Goal: Task Accomplishment & Management: Manage account settings

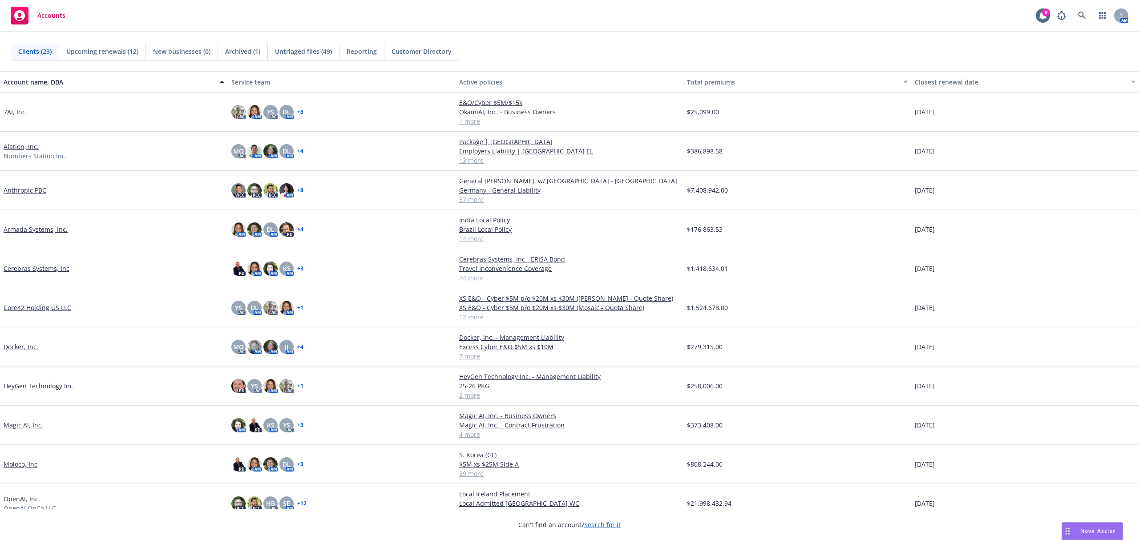
click at [21, 112] on link "7AI, Inc." at bounding box center [16, 111] width 24 height 9
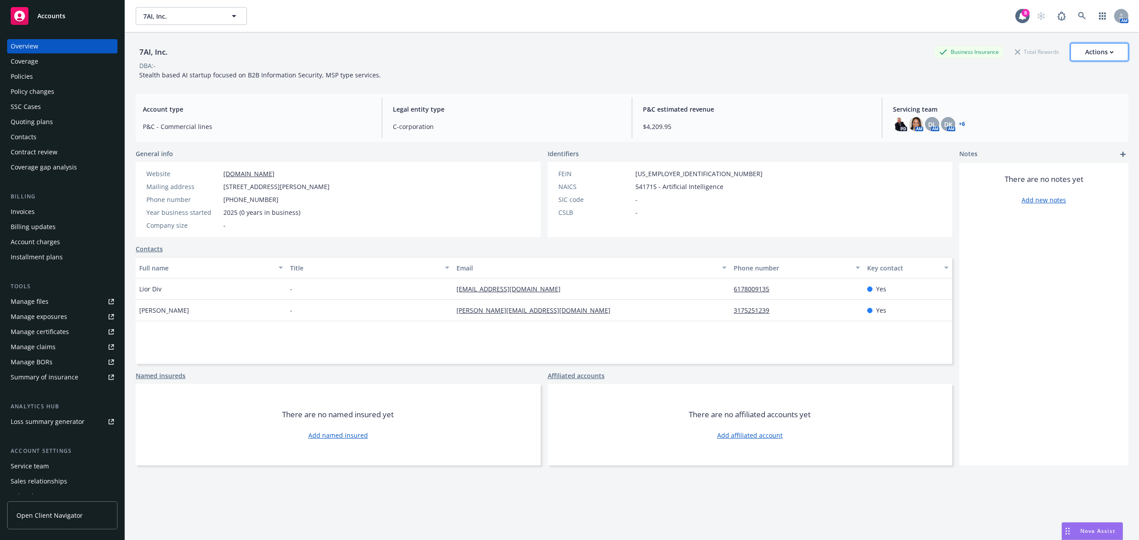
click at [1096, 50] on div "Actions" at bounding box center [1099, 52] width 28 height 17
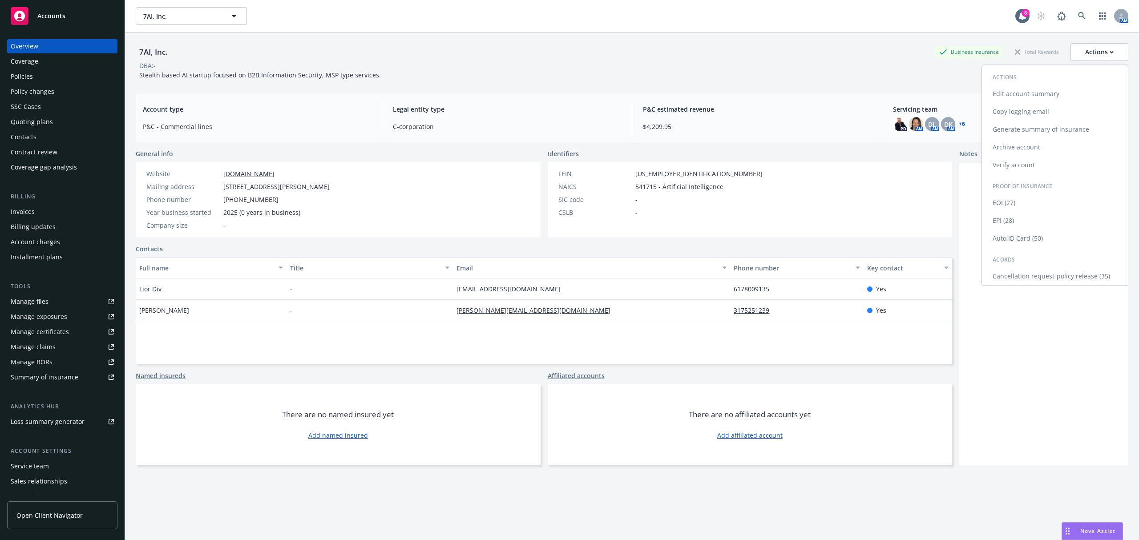
click at [1090, 88] on link "Edit account summary" at bounding box center [1055, 94] width 146 height 18
select select "US"
select select "C-corporation"
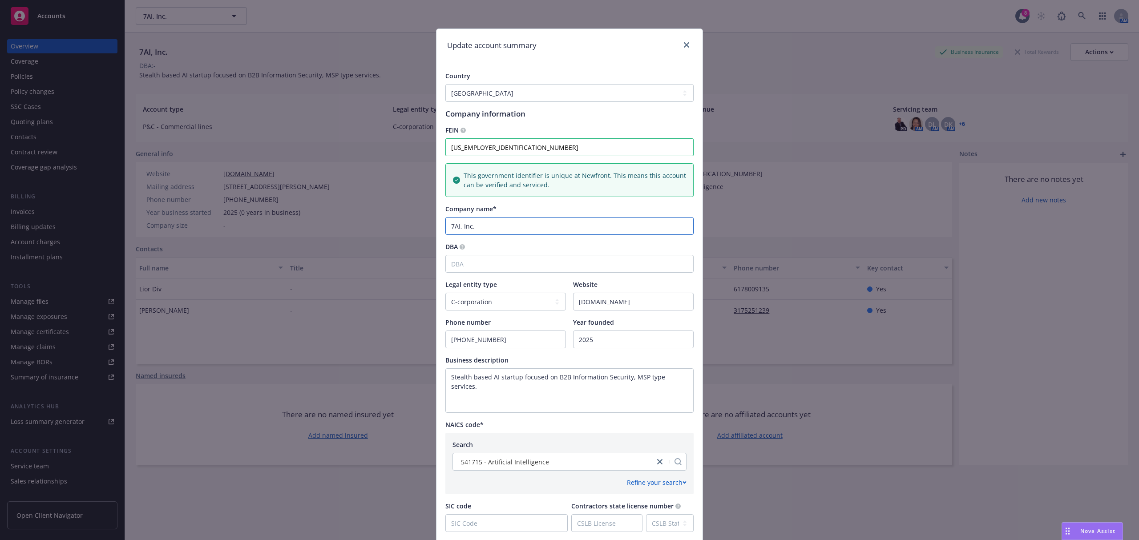
drag, startPoint x: 455, startPoint y: 228, endPoint x: 428, endPoint y: 223, distance: 27.5
click at [428, 223] on div "Update account summary Country [GEOGRAPHIC_DATA] [GEOGRAPHIC_DATA] [GEOGRAPHIC_…" at bounding box center [569, 270] width 1139 height 540
click at [508, 222] on input "Seven AI, Inc." at bounding box center [569, 226] width 248 height 18
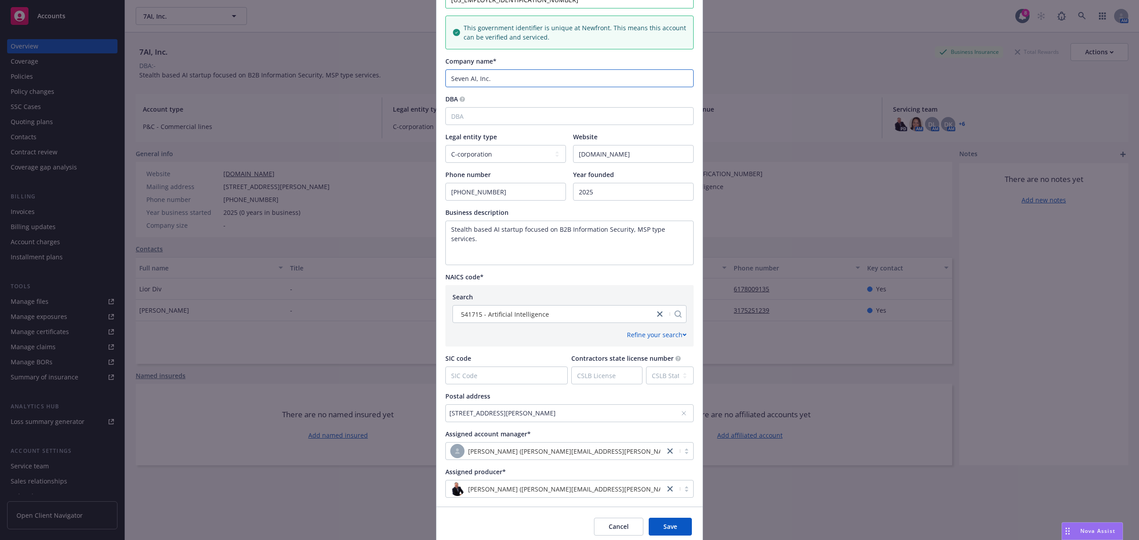
scroll to position [184, 0]
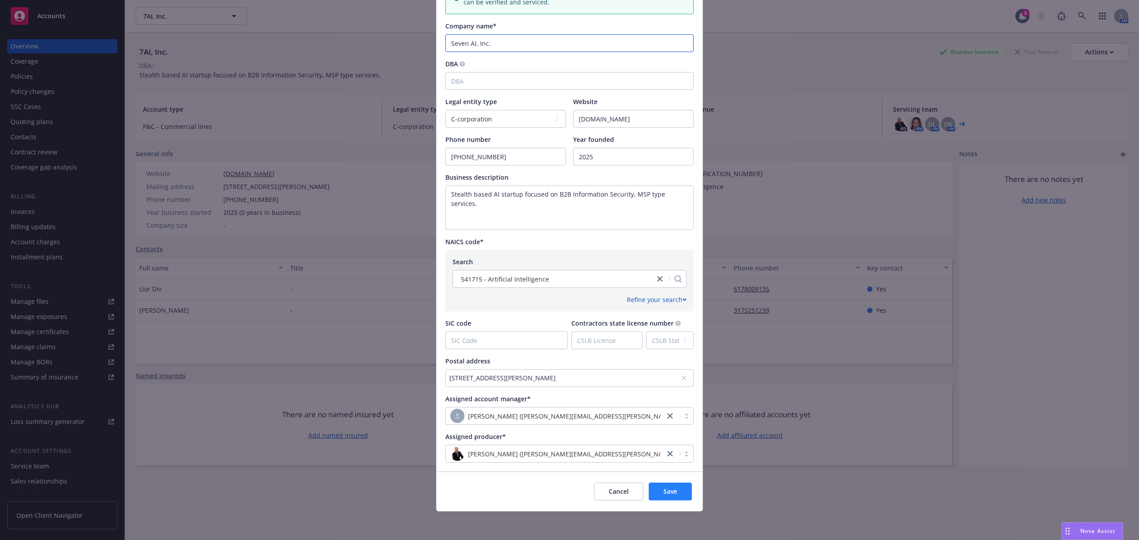
type input "Seven AI, Inc."
click at [675, 493] on button "Save" at bounding box center [670, 492] width 43 height 18
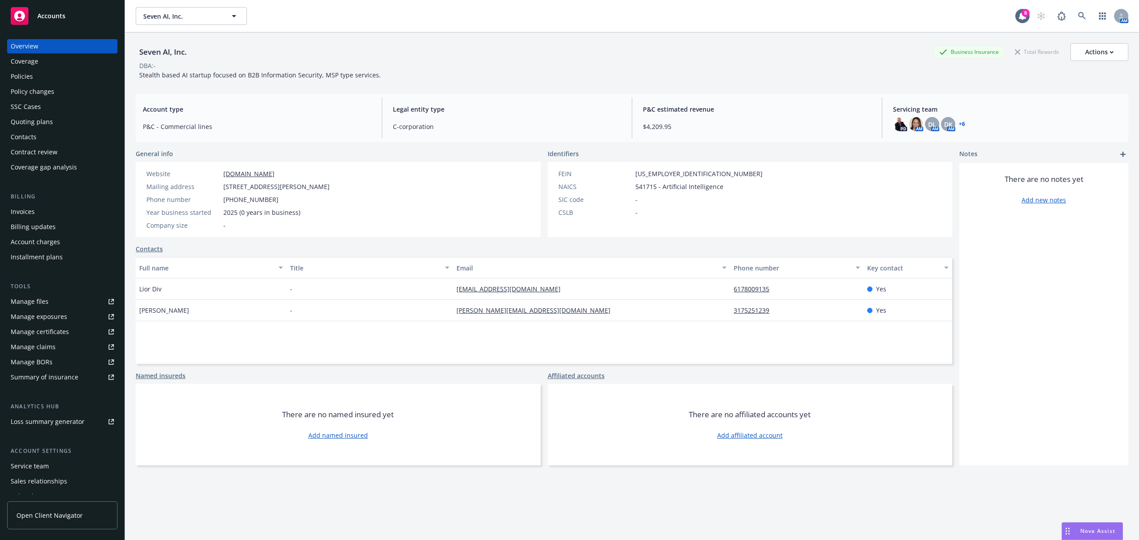
click at [59, 81] on div "Policies" at bounding box center [62, 76] width 103 height 14
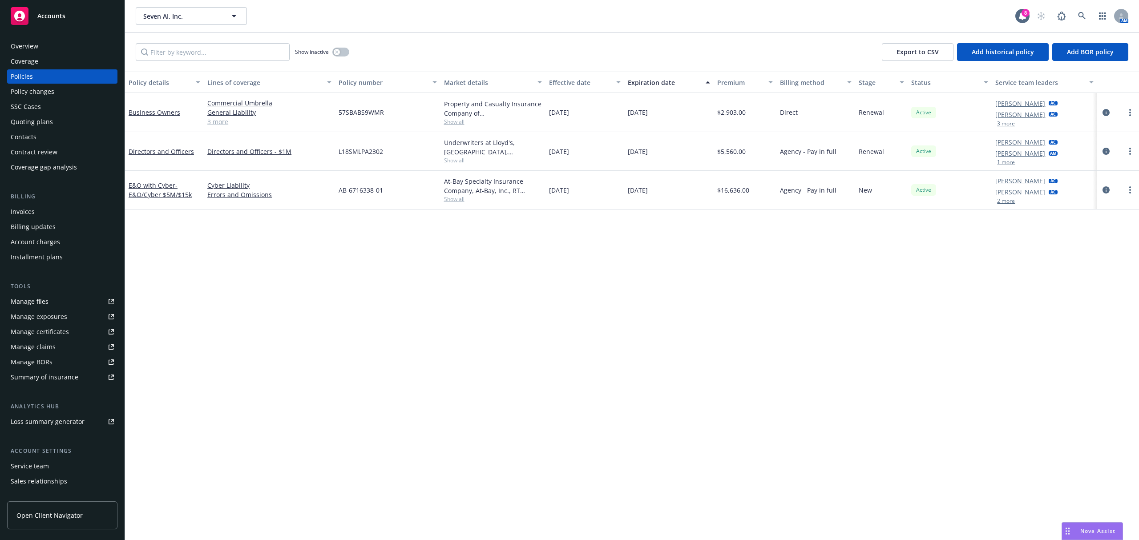
click at [55, 92] on div "Policy changes" at bounding box center [62, 92] width 103 height 14
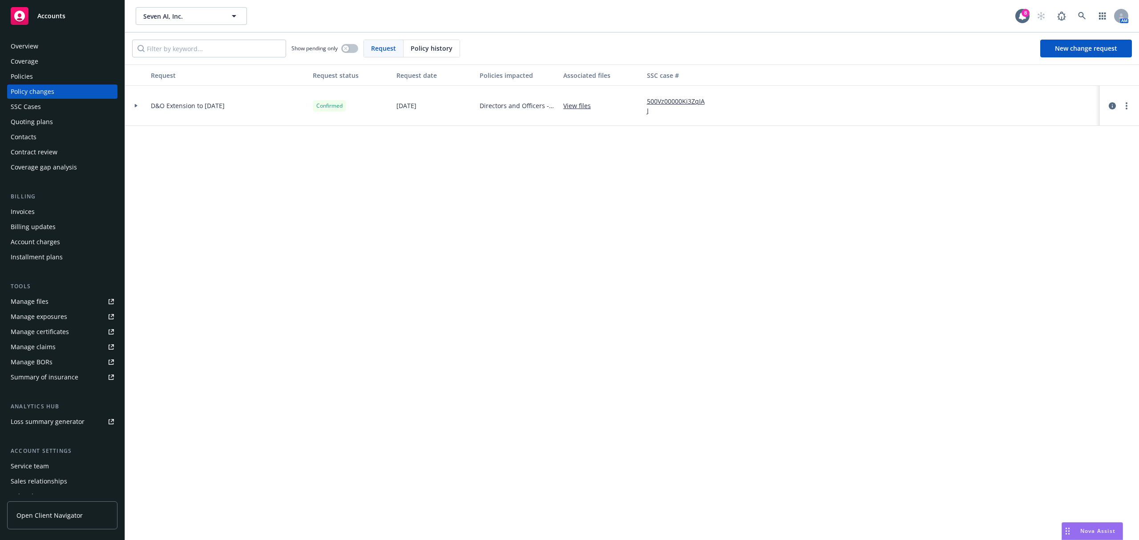
click at [52, 72] on div "Policies" at bounding box center [62, 76] width 103 height 14
